Goal: Information Seeking & Learning: Find specific fact

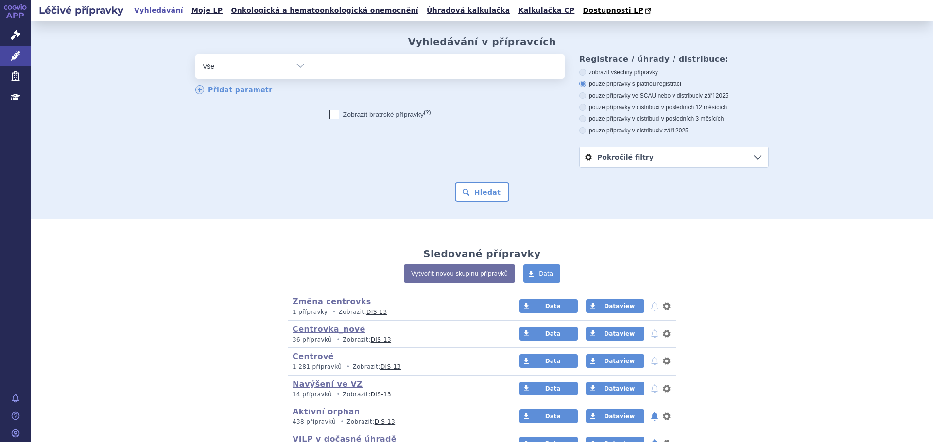
click at [241, 67] on select "Vše Přípravek/SUKL kód MAH VPOIS ATC/Aktivní látka Léková forma Síla" at bounding box center [253, 65] width 117 height 22
select select "filter-atc-group"
click at [195, 55] on select "Vše Přípravek/SUKL kód MAH VPOIS ATC/Aktivní látka Léková forma Síla" at bounding box center [253, 65] width 117 height 22
click at [326, 76] on span at bounding box center [438, 66] width 252 height 24
click at [312, 76] on select at bounding box center [312, 66] width 0 height 24
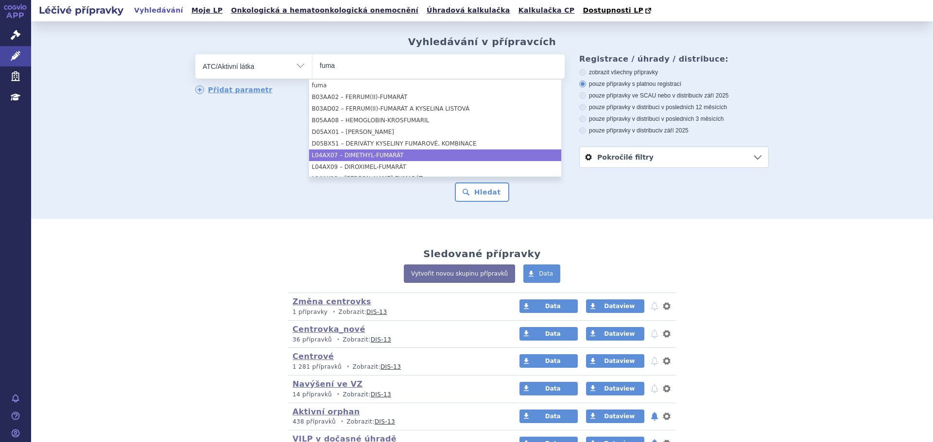
type input "fuma"
click at [401, 157] on li "L04AX07 – DIMETHYL-FUMARÁT" at bounding box center [435, 156] width 252 height 12
select select "L04AX07"
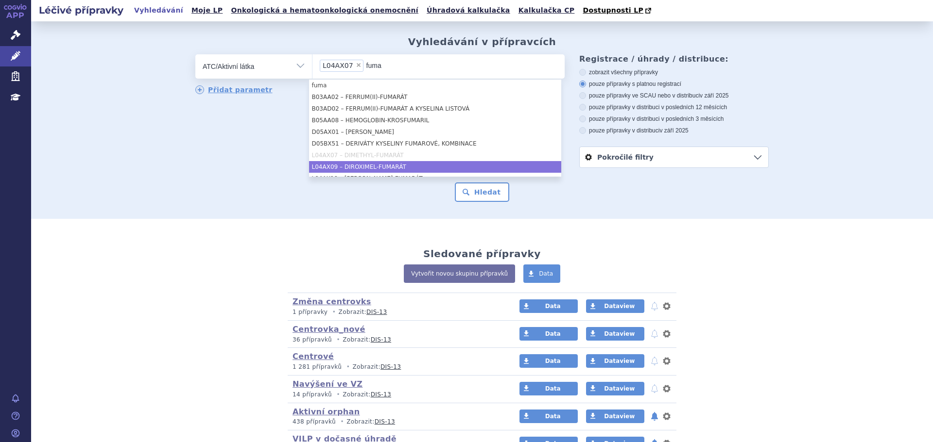
click at [391, 164] on li "L04AX09 – DIROXIMEL-FUMARÁT" at bounding box center [435, 167] width 252 height 12
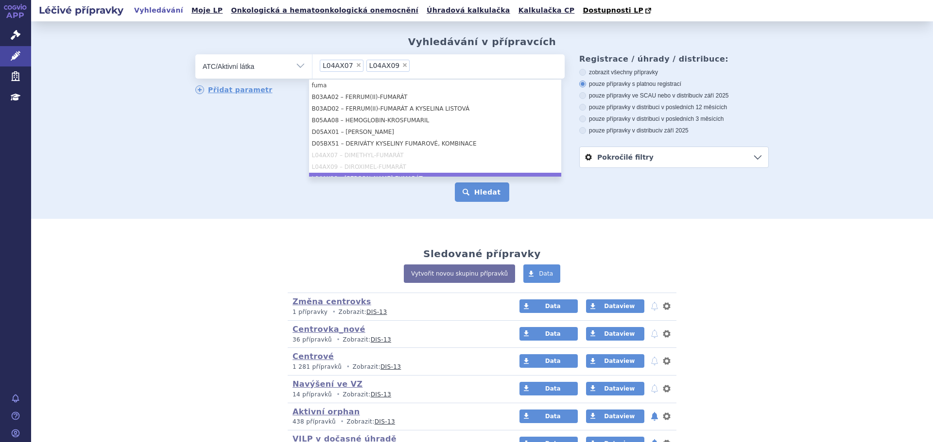
click at [474, 193] on button "Hledat" at bounding box center [482, 192] width 55 height 19
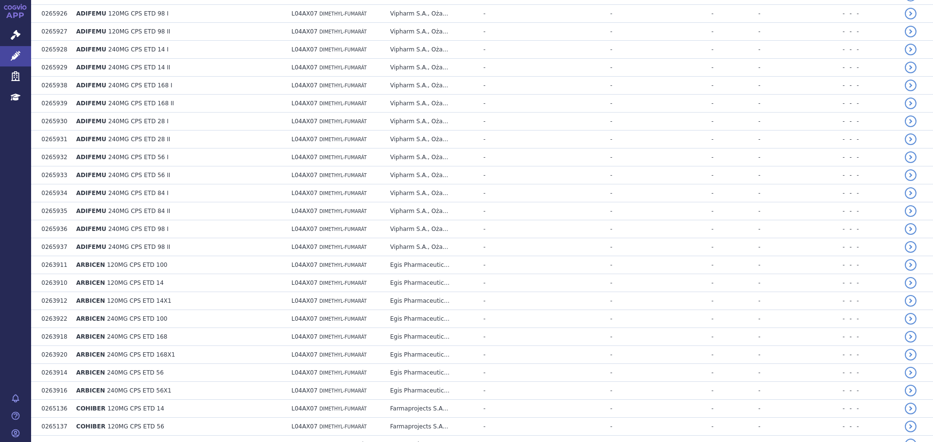
scroll to position [209, 0]
